Goal: Task Accomplishment & Management: Use online tool/utility

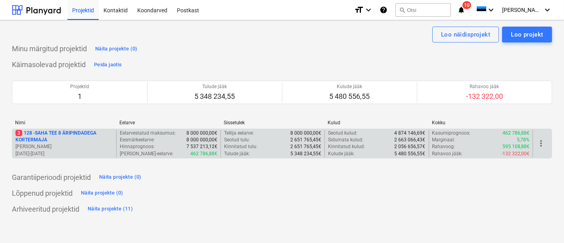
click at [54, 136] on p "3 128 - SAHA TEE 8 ÄRIPINDADEGA KORTERMAJA" at bounding box center [64, 136] width 98 height 13
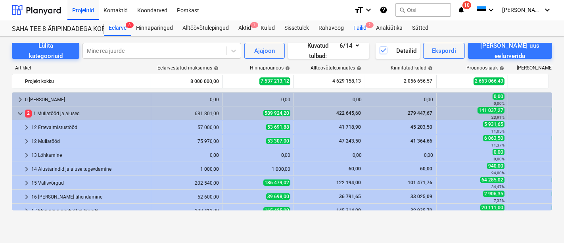
click at [360, 25] on div "Failid 2" at bounding box center [359, 28] width 23 height 16
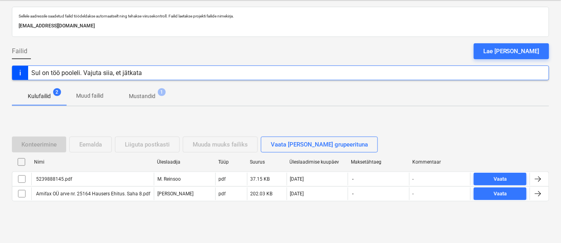
scroll to position [36, 0]
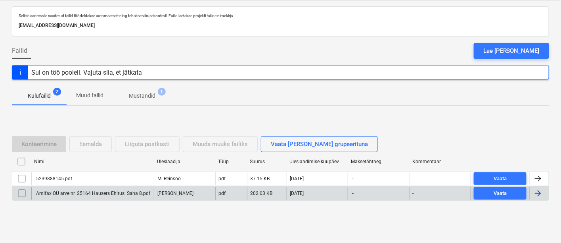
click at [90, 193] on div "Amifax OÜ arve nr. 25164 Hausers Ehitus. Saha 8.pdf" at bounding box center [92, 193] width 115 height 6
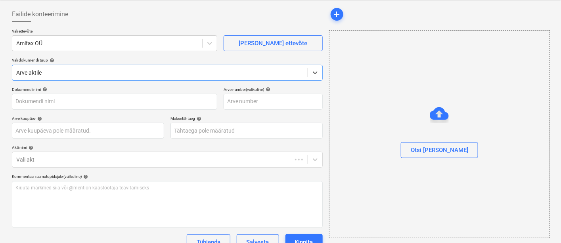
type input "Amifax OÜ arve nr. 25164 Hausers Ehitus. Saha 8.pdf"
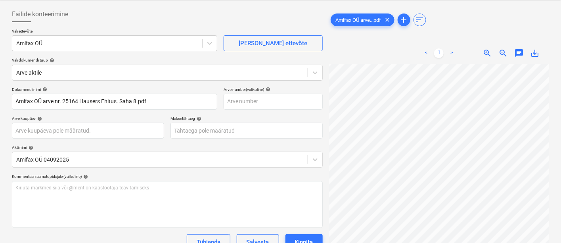
scroll to position [78, 256]
click at [234, 132] on body "Projektid Kontaktid Koondarved Postkast format_size keyboard_arrow_down help se…" at bounding box center [280, 85] width 561 height 243
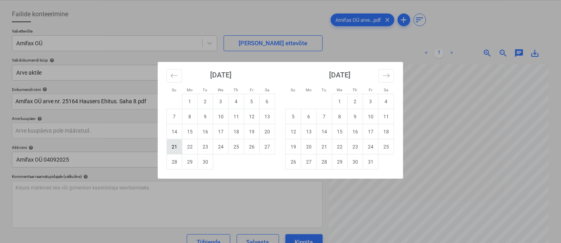
click at [172, 146] on td "21" at bounding box center [174, 146] width 15 height 15
type input "[DATE]"
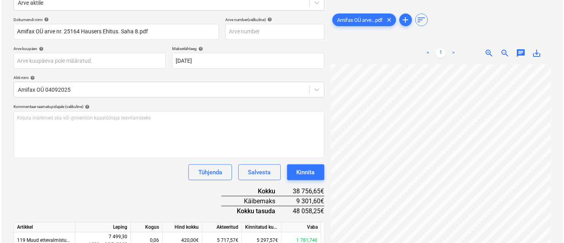
scroll to position [168, 0]
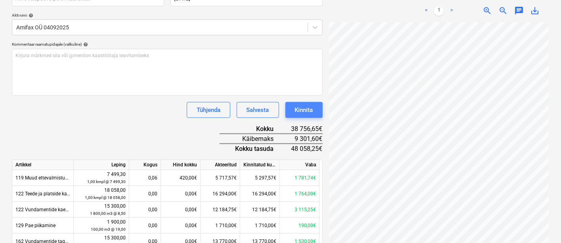
click at [310, 106] on div "Kinnita" at bounding box center [304, 110] width 18 height 10
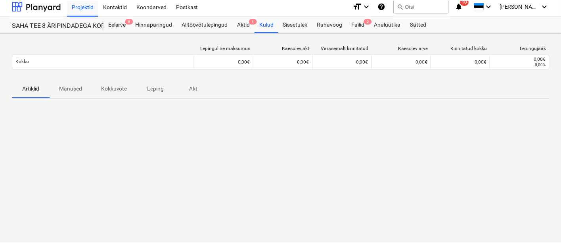
scroll to position [3, 0]
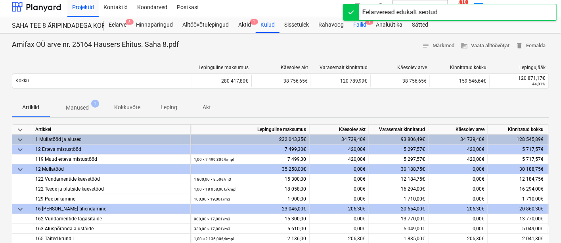
click at [351, 25] on div "Failid 1" at bounding box center [359, 25] width 23 height 16
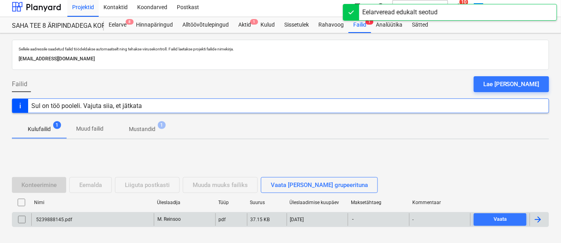
click at [92, 219] on div "5239888145.pdf" at bounding box center [92, 219] width 122 height 13
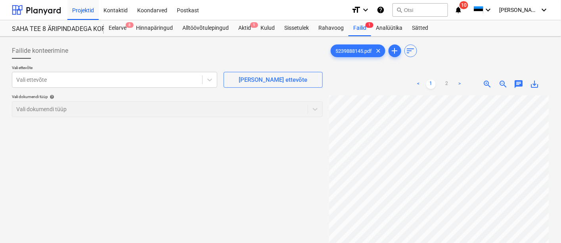
scroll to position [384, 6]
click at [262, 165] on div "Failide konteerimine Vali ettevõte Vali ettevõte [PERSON_NAME] uus ettevõte Val…" at bounding box center [167, 179] width 317 height 279
